Goal: Transaction & Acquisition: Purchase product/service

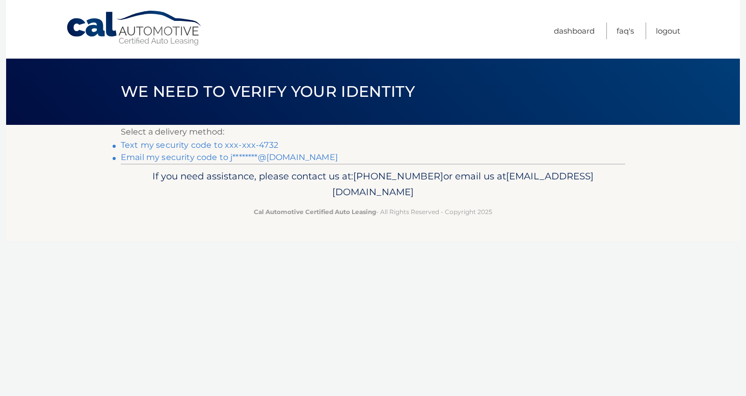
click at [278, 162] on link "Email my security code to j********@hotmail.com" at bounding box center [229, 157] width 217 height 10
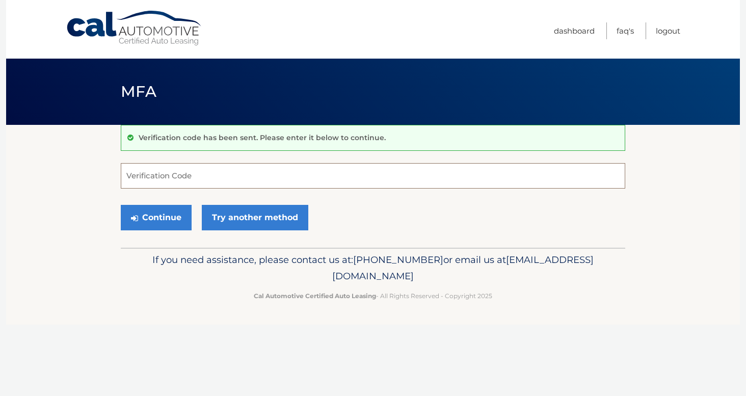
click at [273, 185] on input "Verification Code" at bounding box center [373, 175] width 504 height 25
type input "911988"
click at [121, 205] on button "Continue" at bounding box center [156, 217] width 71 height 25
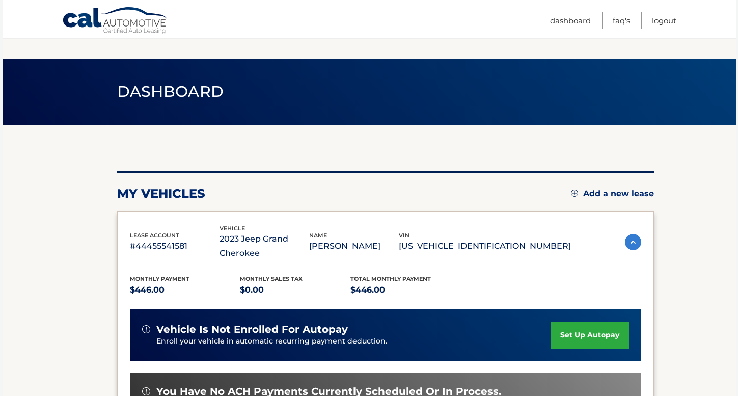
scroll to position [169, 0]
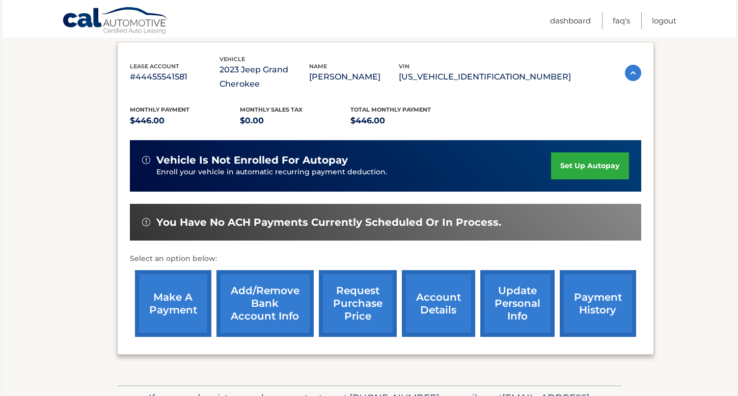
click at [175, 278] on link "make a payment" at bounding box center [173, 303] width 76 height 67
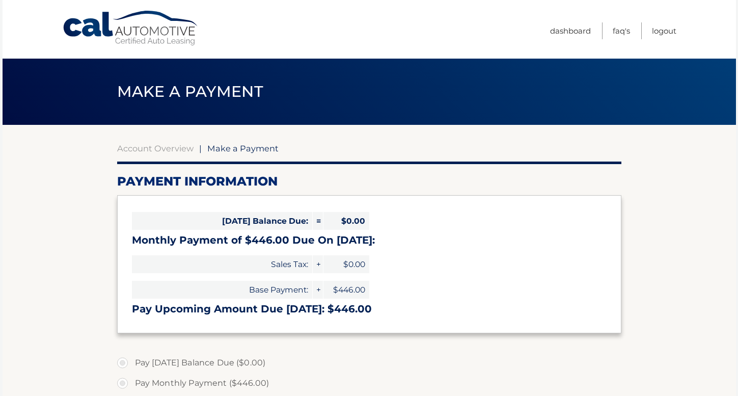
select select "M2VhZWRlZTktOWFhNS00ZDliLThjODctNjk4MWY5MzZhMzY3"
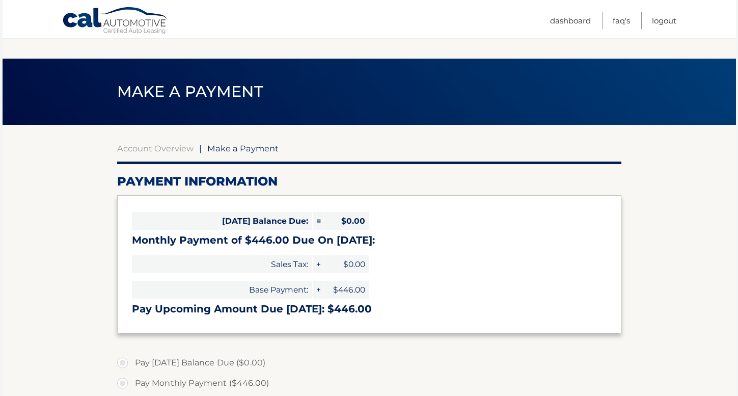
scroll to position [139, 0]
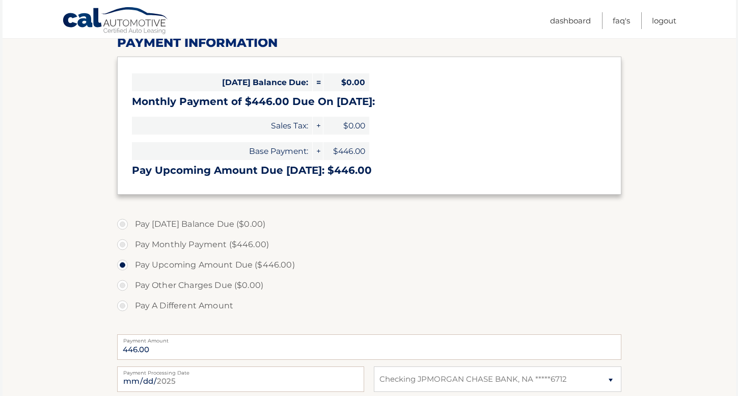
click at [212, 247] on label "Pay Monthly Payment ($446.00)" at bounding box center [369, 244] width 504 height 20
click at [131, 247] on input "Pay Monthly Payment ($446.00)" at bounding box center [126, 242] width 10 height 16
radio input "true"
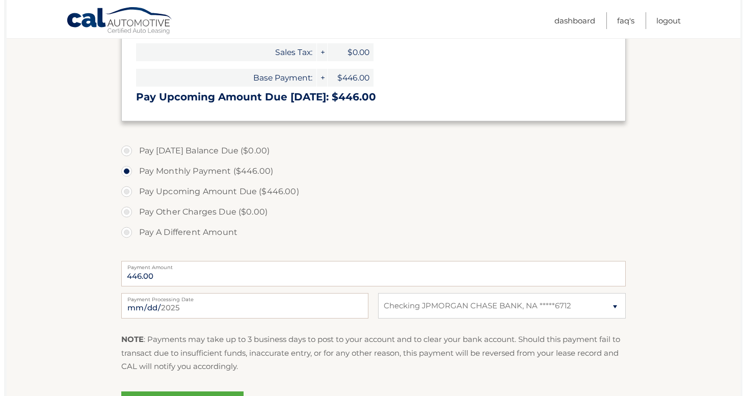
scroll to position [253, 0]
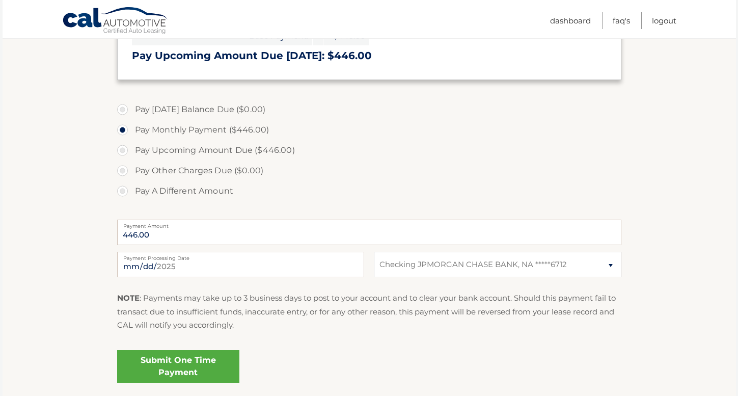
click at [182, 364] on link "Submit One Time Payment" at bounding box center [178, 366] width 122 height 33
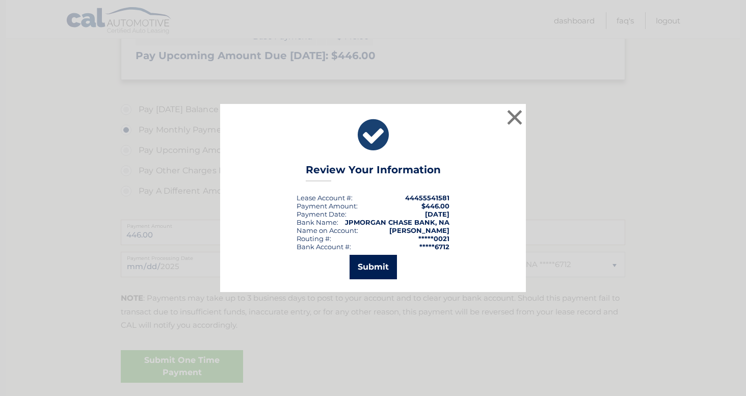
click at [371, 267] on button "Submit" at bounding box center [373, 267] width 47 height 24
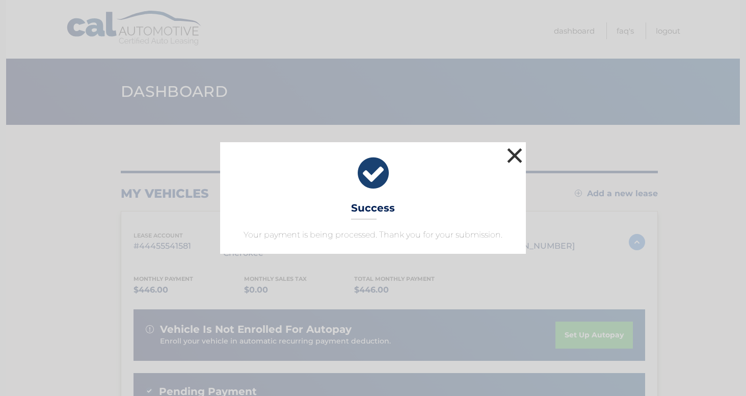
click at [522, 162] on button "×" at bounding box center [514, 155] width 20 height 20
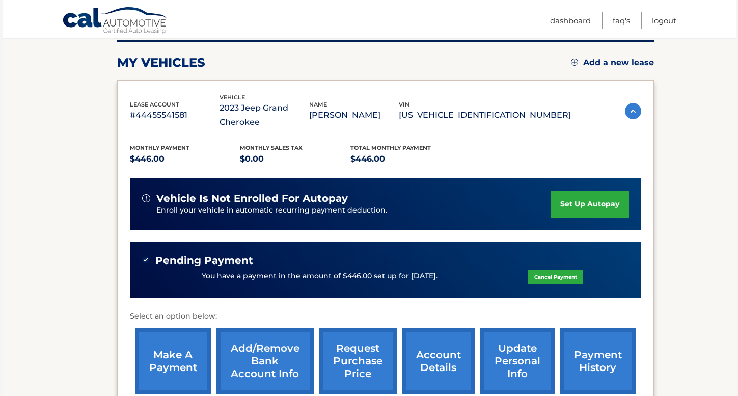
scroll to position [255, 0]
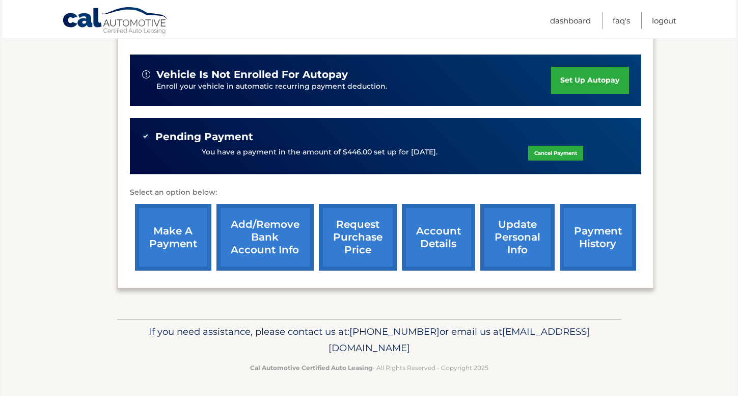
click at [458, 250] on link "account details" at bounding box center [438, 237] width 73 height 67
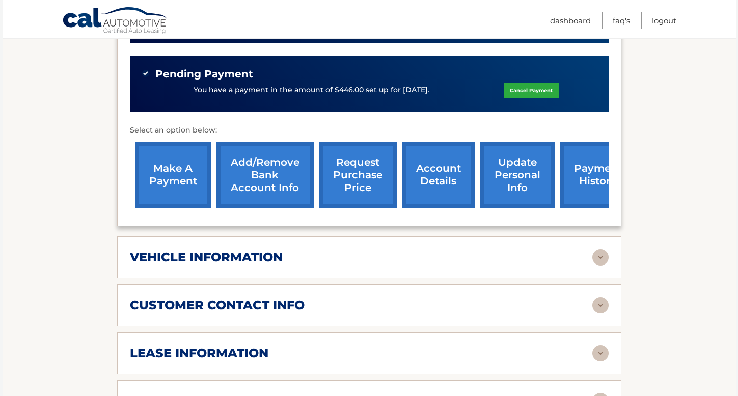
scroll to position [427, 0]
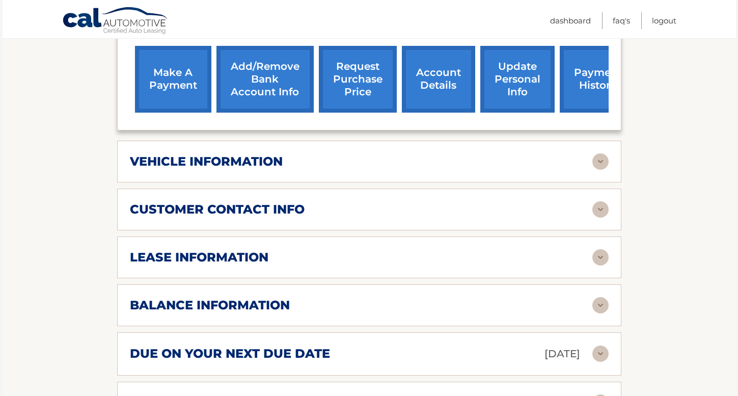
click at [294, 235] on div "lease account #44455541581 vehicle 2023 Jeep Grand Cherokee name [PERSON_NAME] …" at bounding box center [369, 111] width 504 height 626
click at [287, 251] on div "lease information" at bounding box center [361, 257] width 463 height 15
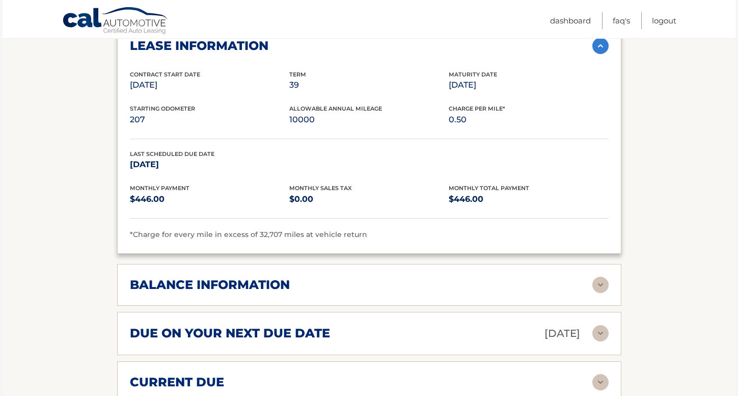
scroll to position [670, 0]
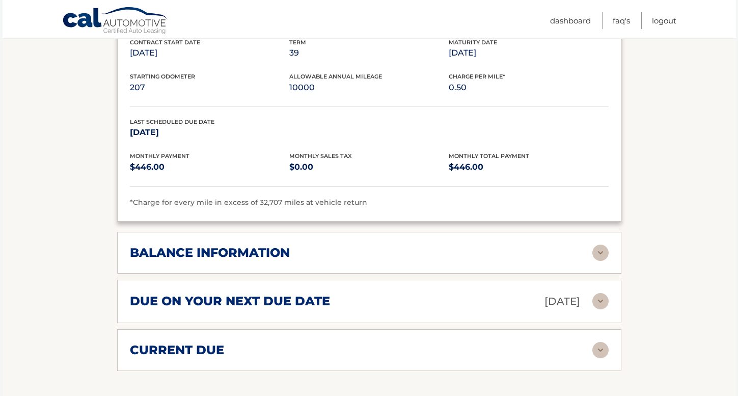
click at [321, 261] on div "balance information Payments Received 32 Payments Remaining 7 Next Payment will…" at bounding box center [369, 253] width 504 height 42
click at [330, 255] on div "balance information" at bounding box center [361, 252] width 463 height 15
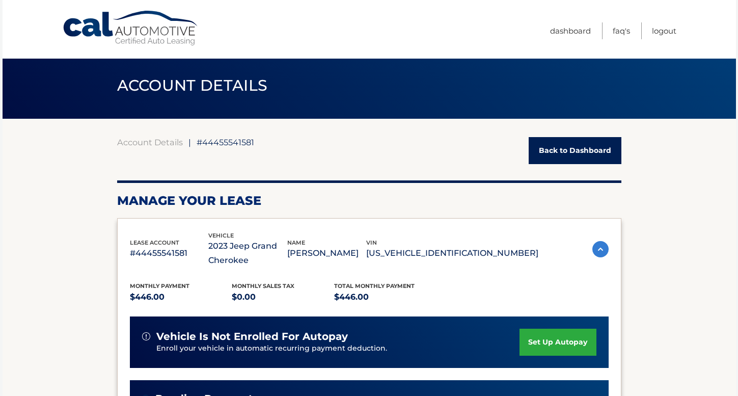
scroll to position [19, 0]
